Goal: Complete application form

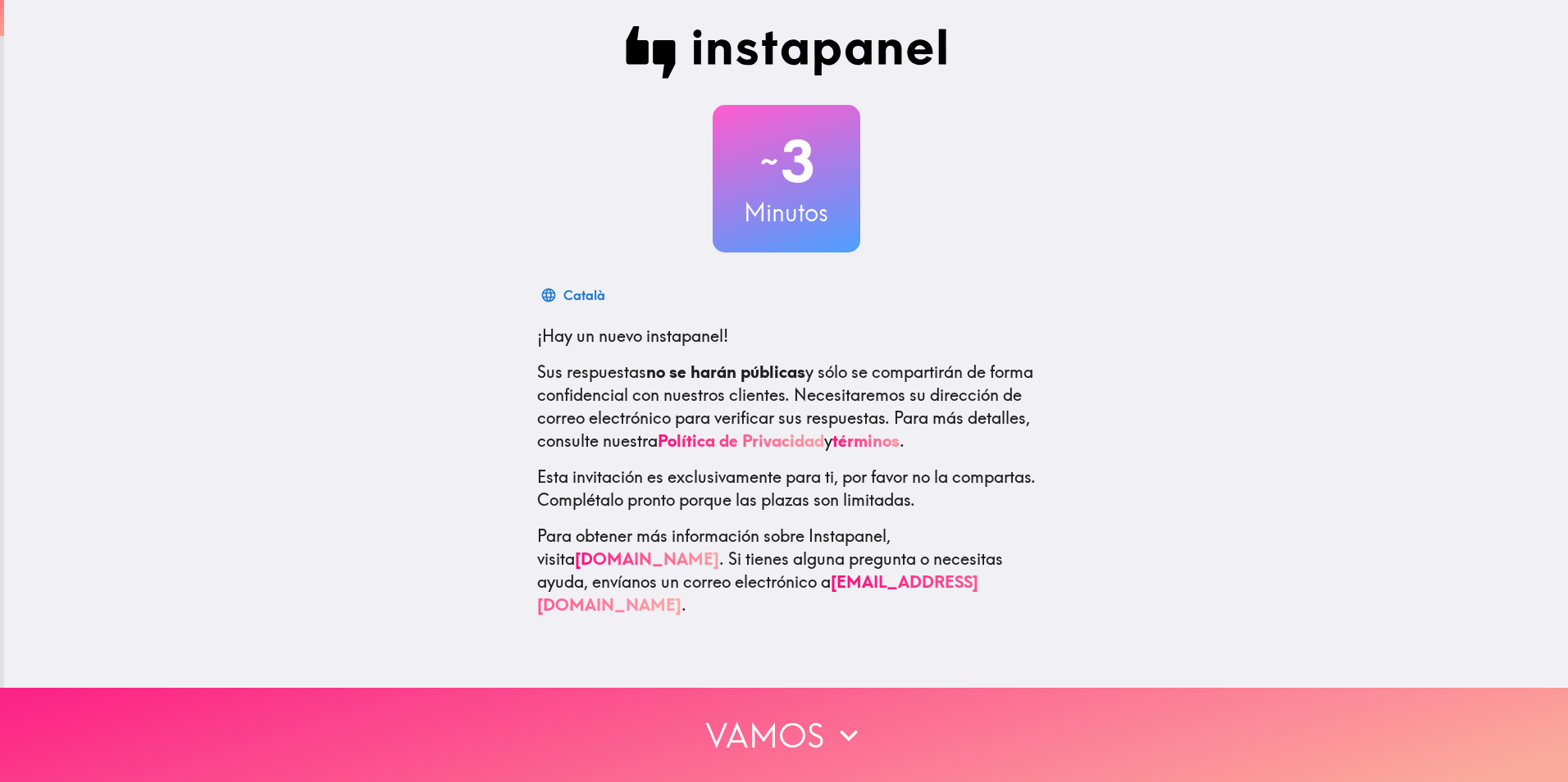
click at [803, 724] on button "Vamos" at bounding box center [784, 734] width 1568 height 95
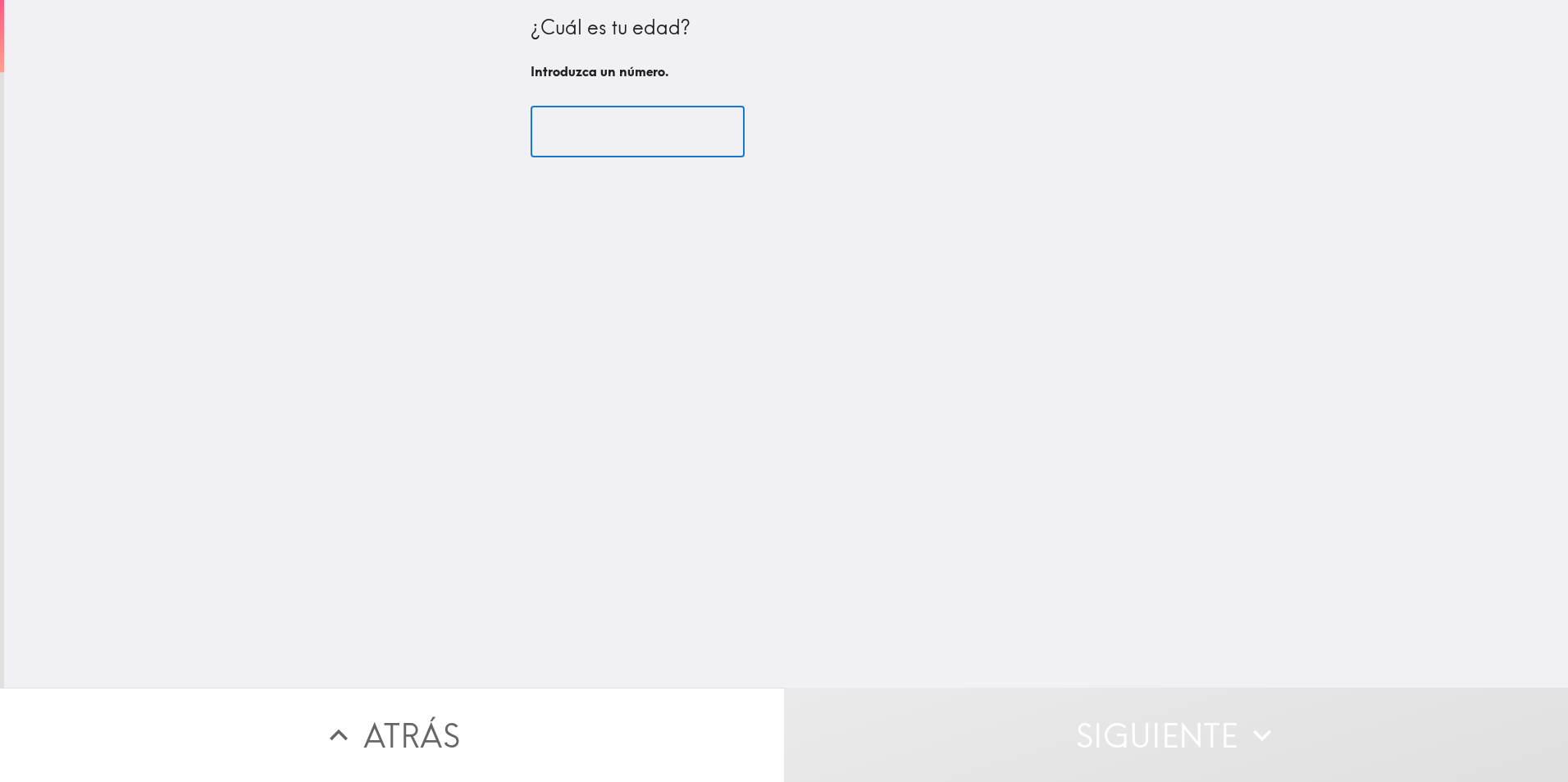
click at [633, 120] on input "number" at bounding box center [637, 132] width 214 height 51
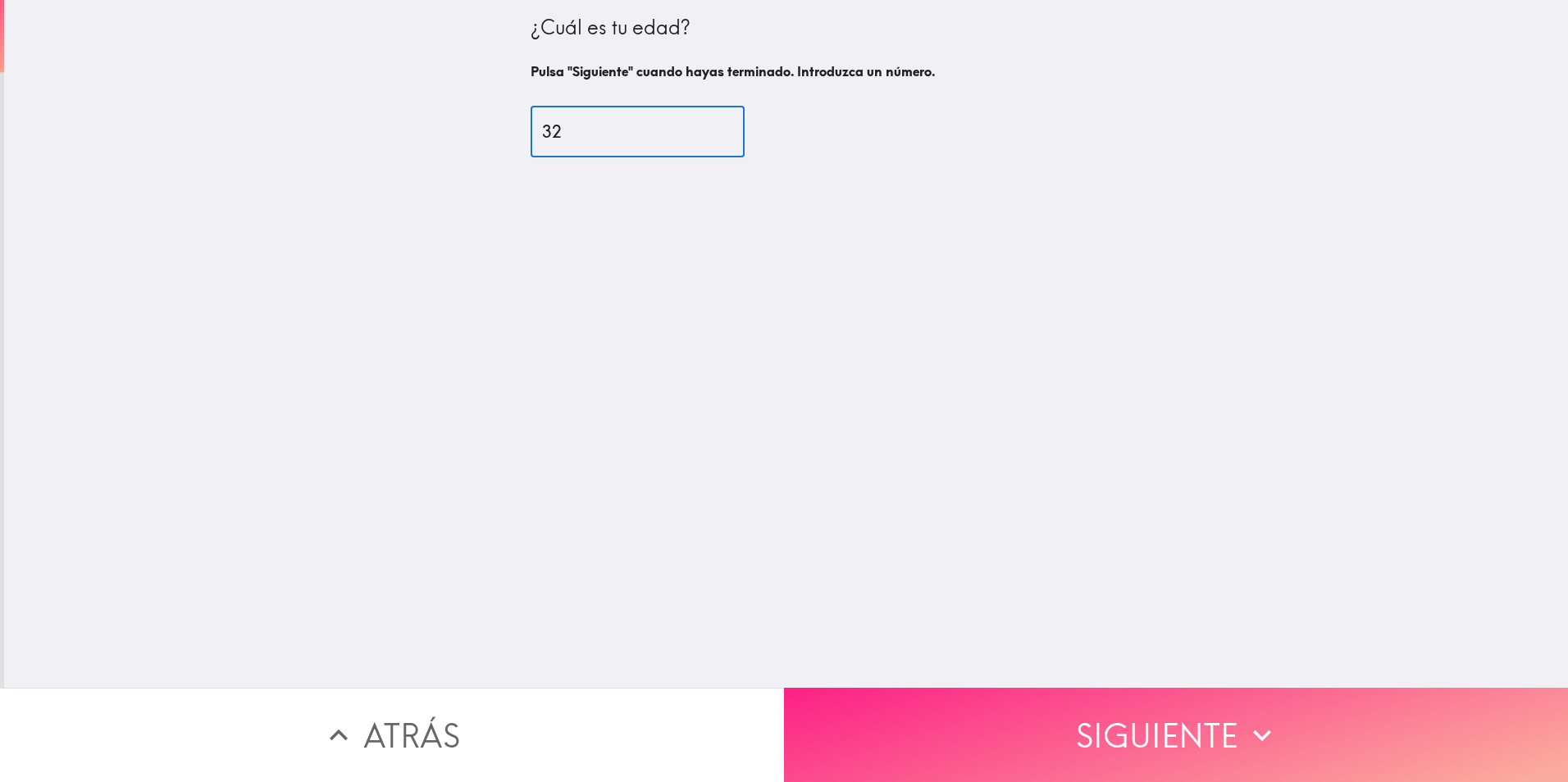
type input "32"
click at [995, 690] on button "Siguiente" at bounding box center [1176, 734] width 784 height 95
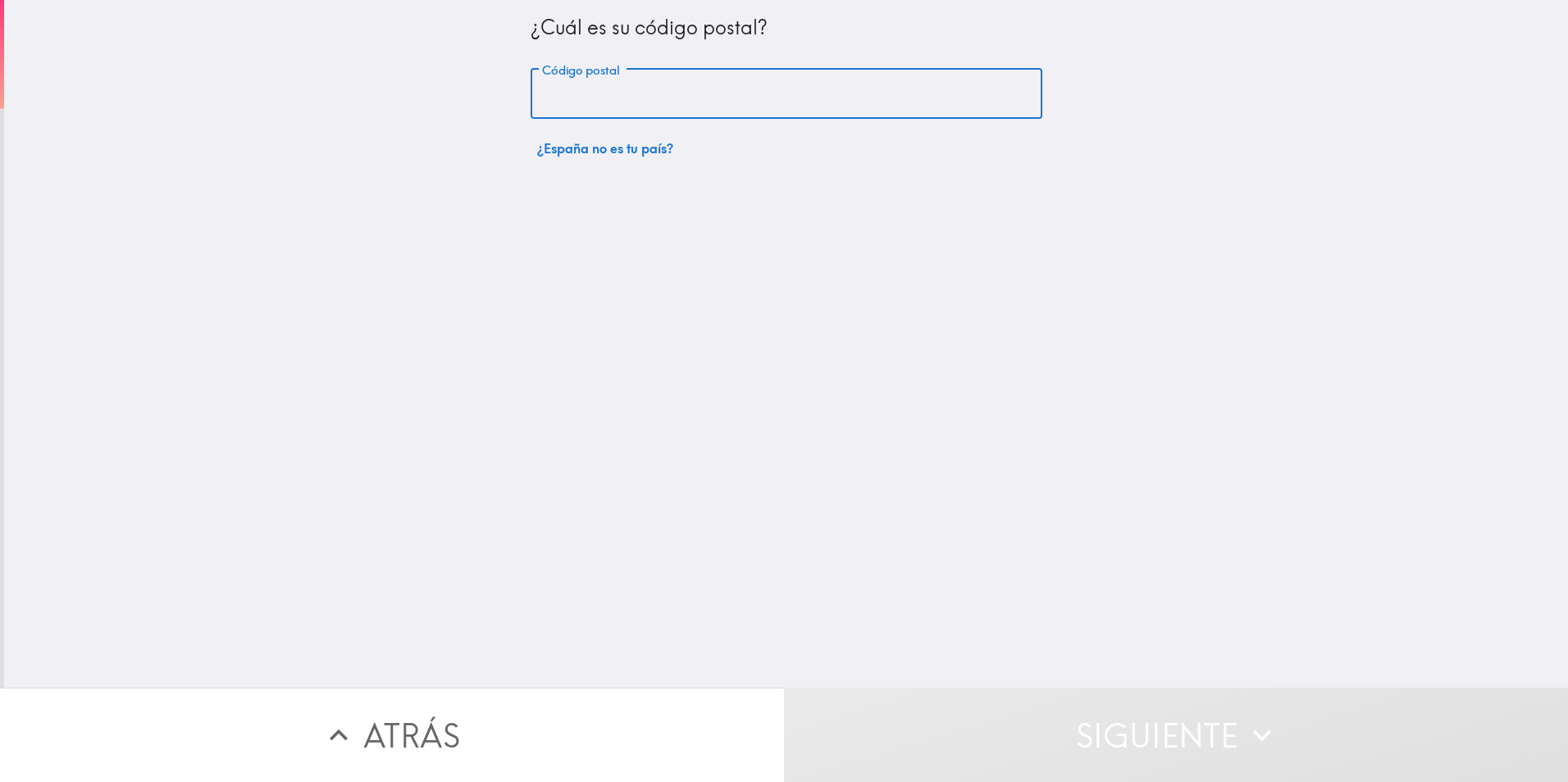
click at [710, 98] on input "Código postal" at bounding box center [786, 94] width 511 height 51
type input "23600"
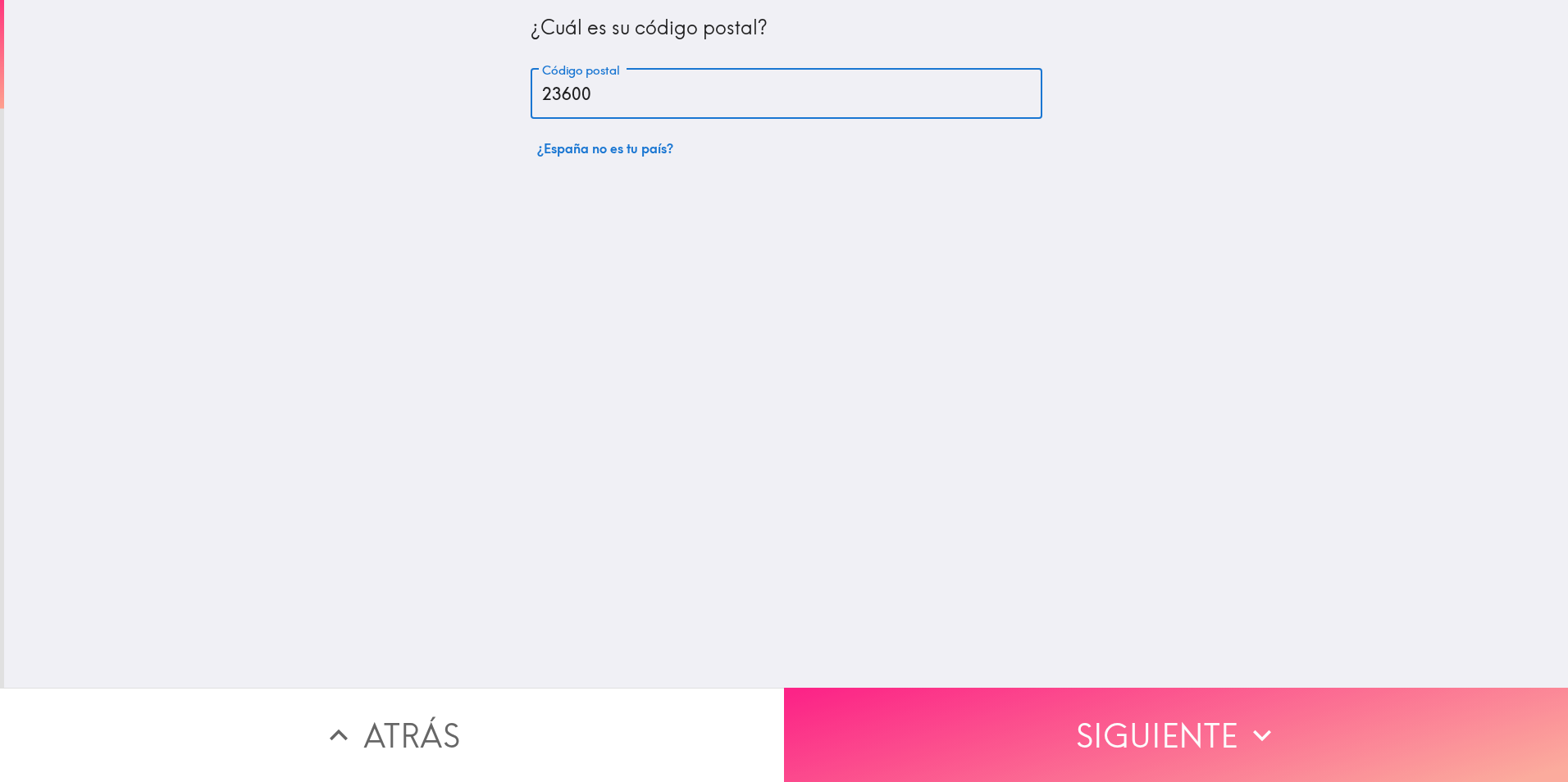
click at [964, 720] on button "Siguiente" at bounding box center [1176, 734] width 784 height 95
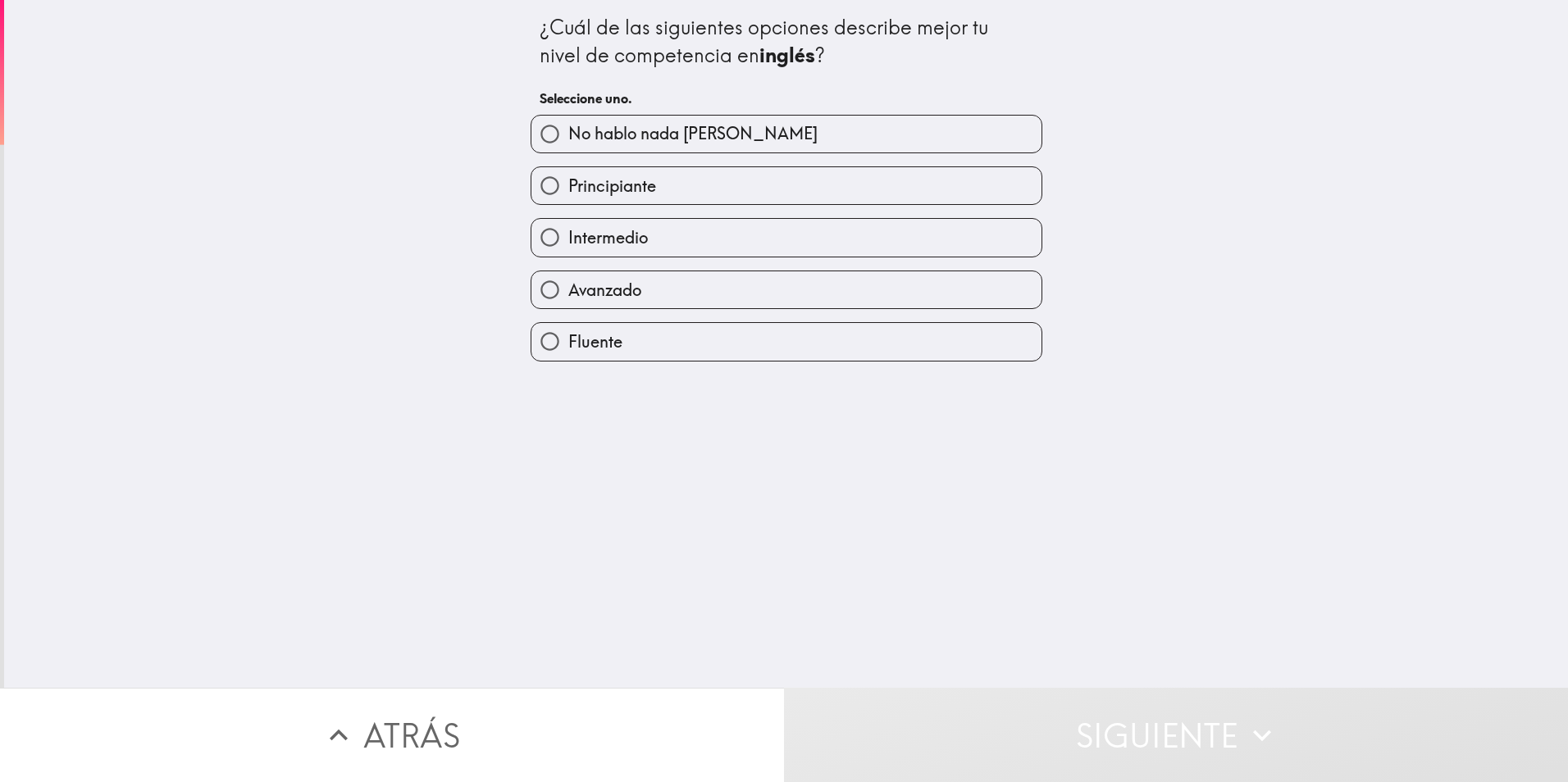
click at [636, 255] on label "Intermedio" at bounding box center [786, 237] width 510 height 36
click at [568, 255] on input "Intermedio" at bounding box center [550, 237] width 36 height 36
radio input "true"
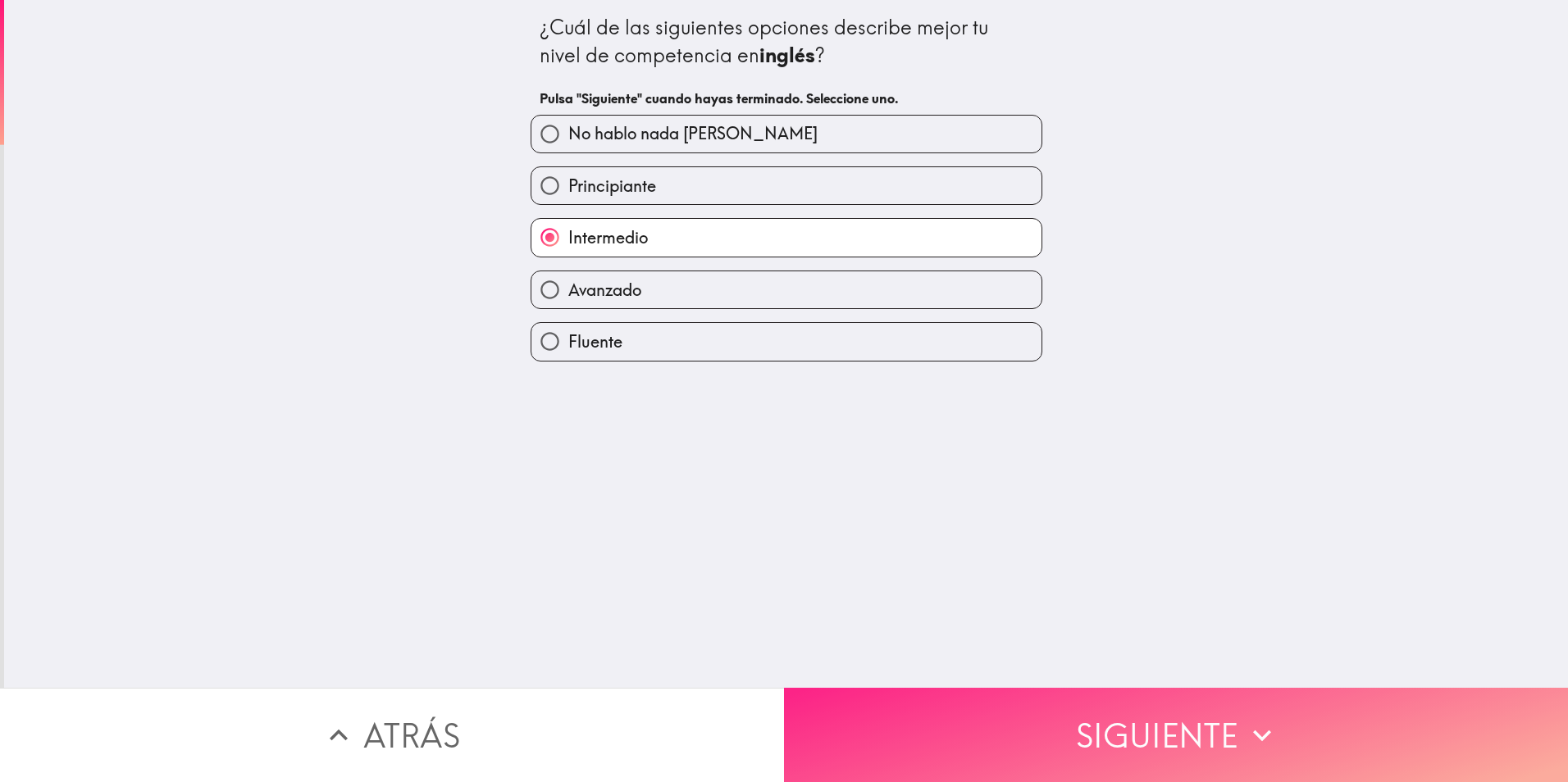
click at [911, 707] on button "Siguiente" at bounding box center [1176, 734] width 784 height 95
